Goal: Task Accomplishment & Management: Use online tool/utility

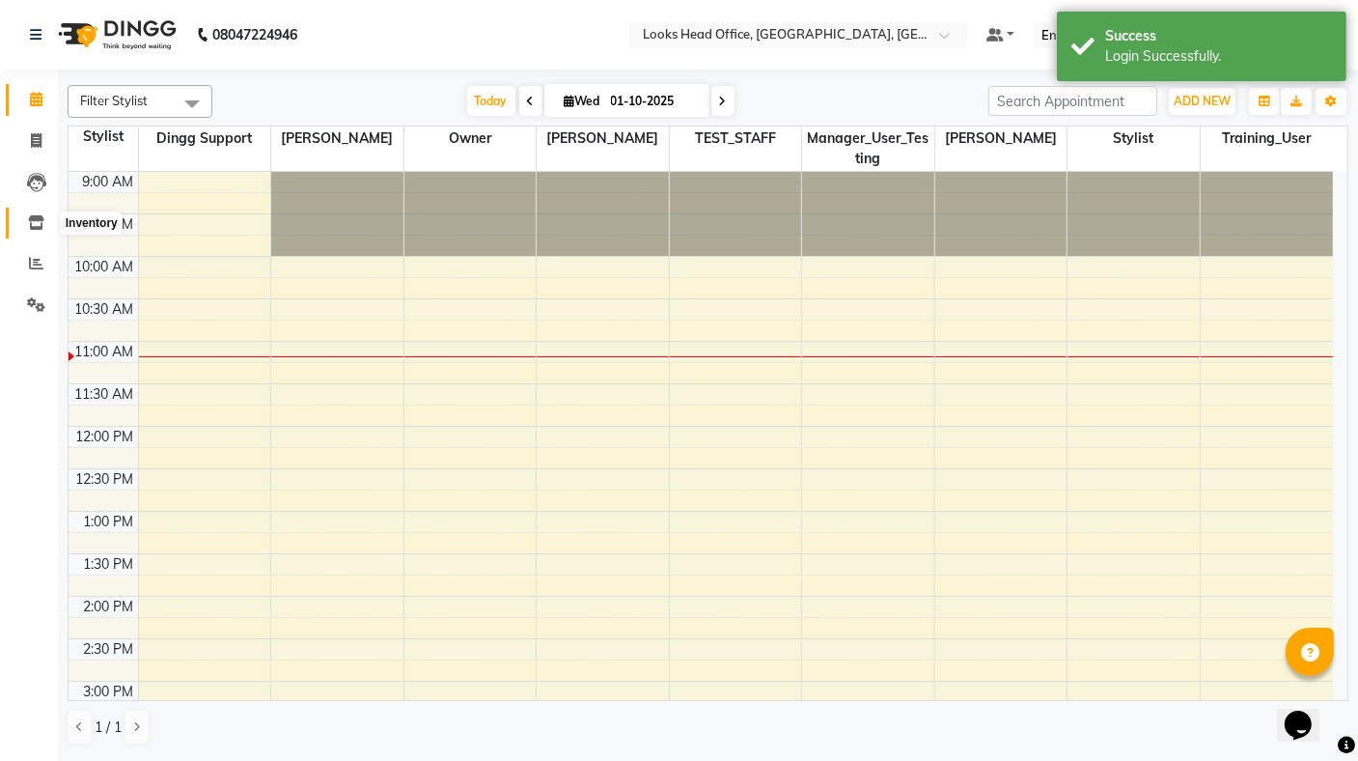
click at [33, 221] on icon at bounding box center [36, 222] width 16 height 14
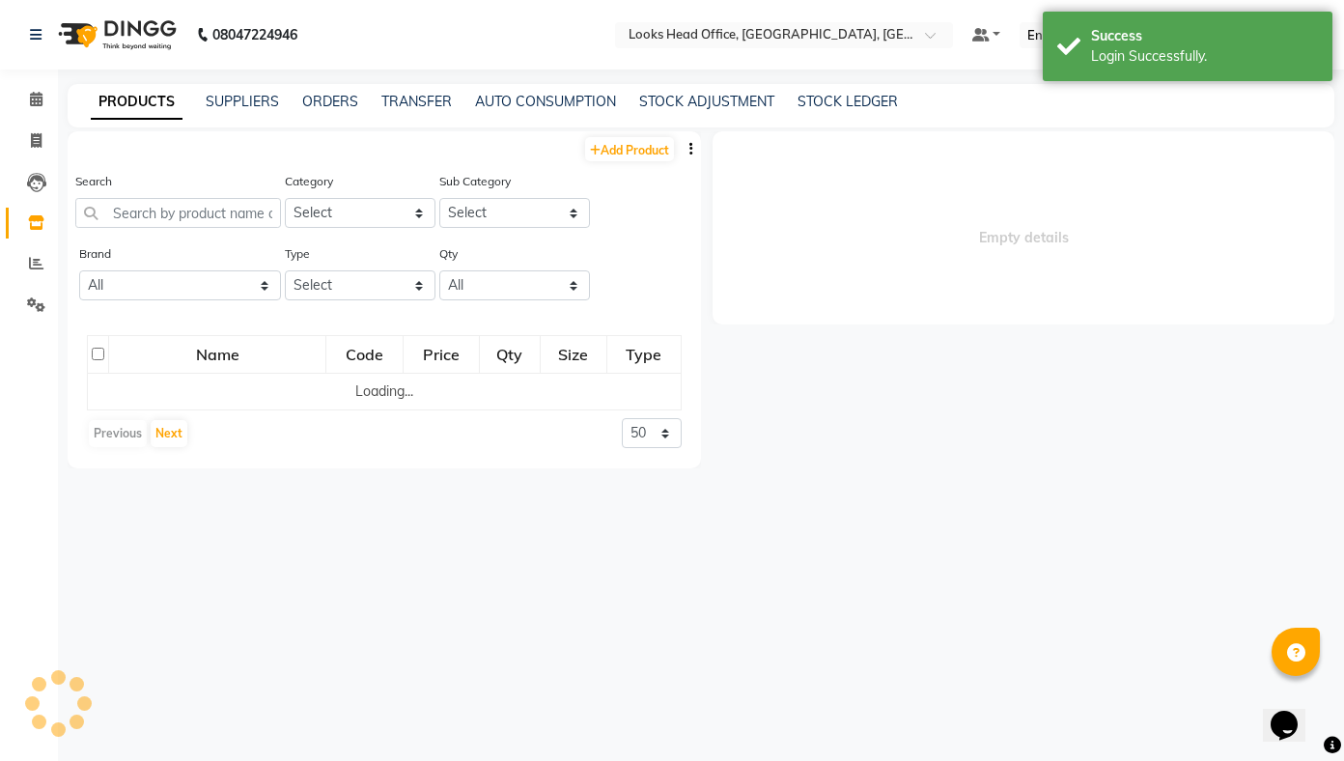
select select
